Goal: Task Accomplishment & Management: Use online tool/utility

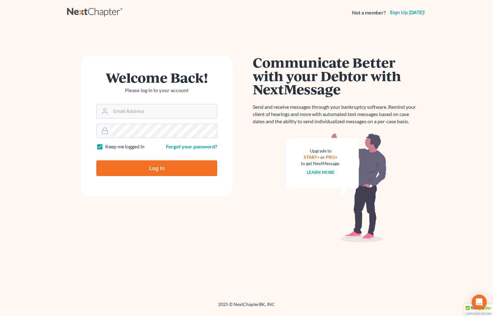
type input "[EMAIL_ADDRESS][DOMAIN_NAME]"
click at [152, 167] on input "Log In" at bounding box center [156, 168] width 121 height 16
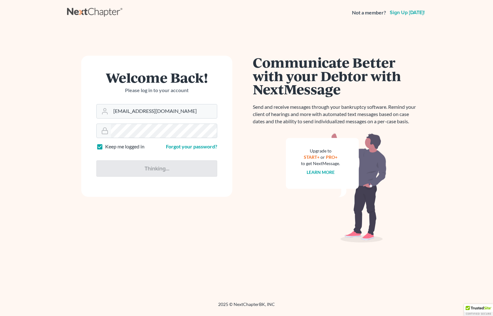
type input "Thinking..."
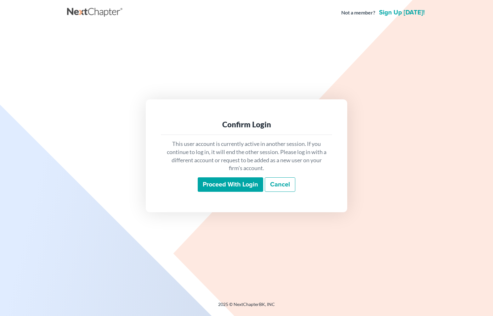
click at [223, 185] on input "Proceed with login" at bounding box center [230, 184] width 65 height 14
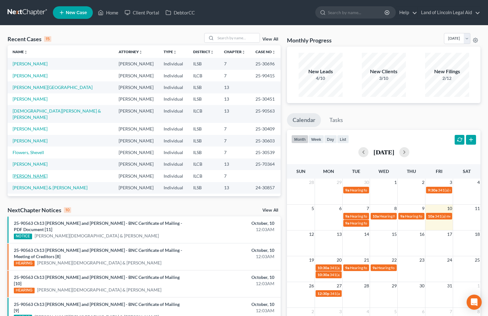
click at [27, 173] on link "Wright, Francinna" at bounding box center [30, 175] width 35 height 5
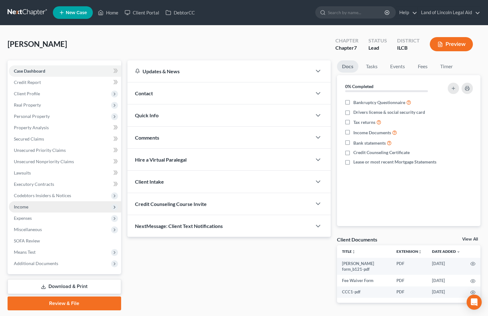
click at [24, 207] on span "Income" at bounding box center [21, 206] width 14 height 5
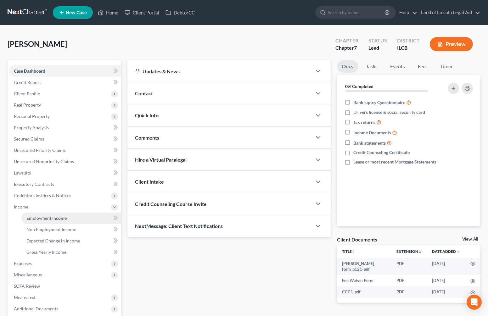
click at [36, 216] on span "Employment Income" at bounding box center [46, 218] width 40 height 5
